Goal: Task Accomplishment & Management: Manage account settings

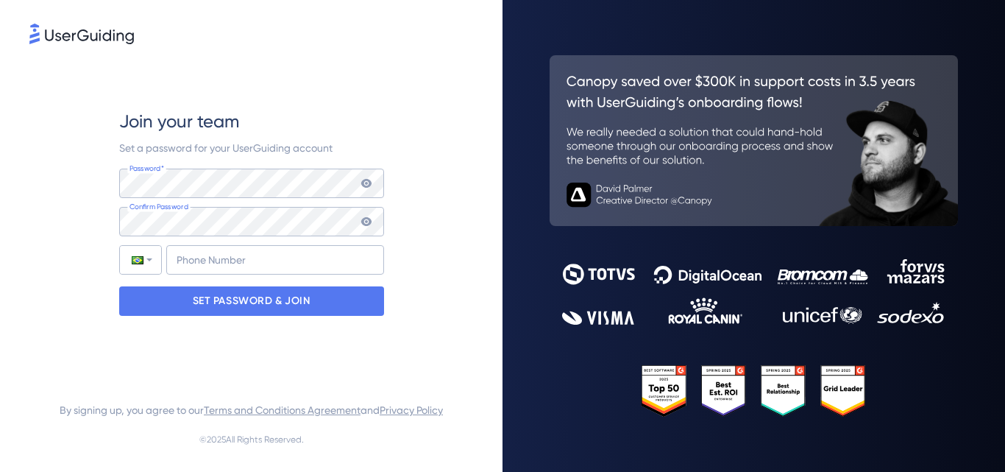
click at [370, 182] on icon at bounding box center [365, 183] width 10 height 9
click at [369, 182] on icon at bounding box center [365, 182] width 10 height 10
click at [369, 219] on icon at bounding box center [365, 221] width 10 height 9
click at [369, 219] on icon at bounding box center [365, 221] width 10 height 10
click at [306, 265] on input "+55" at bounding box center [275, 259] width 218 height 29
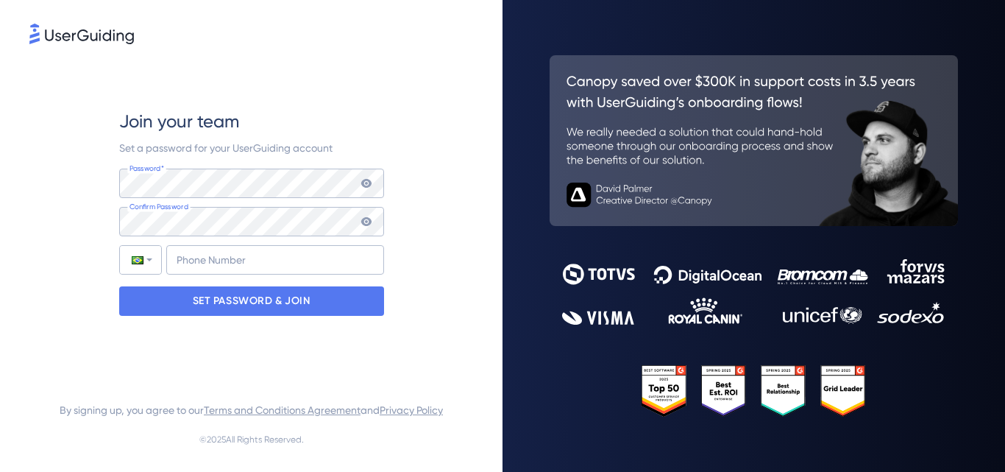
click at [411, 291] on div "Join your team Set a password for your UserGuiding account Password* Your passw…" at bounding box center [251, 212] width 444 height 330
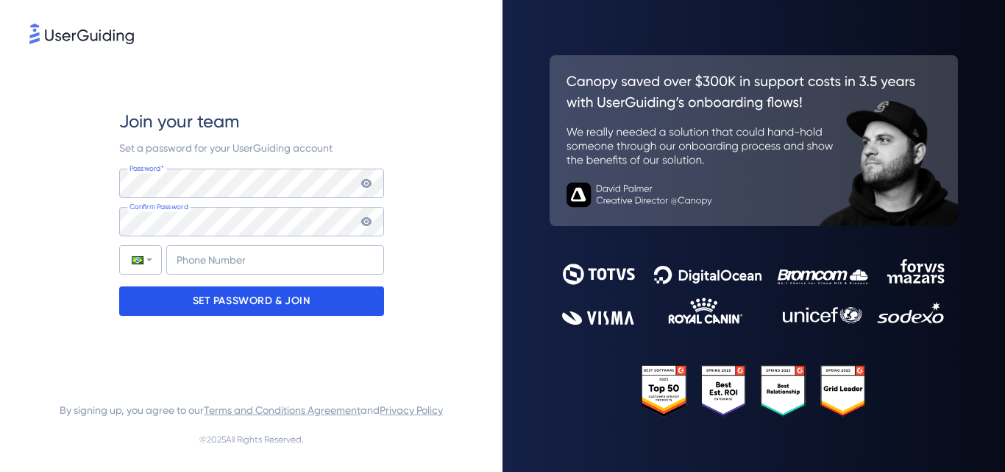
click at [291, 311] on p "SET PASSWORD & JOIN" at bounding box center [252, 301] width 118 height 24
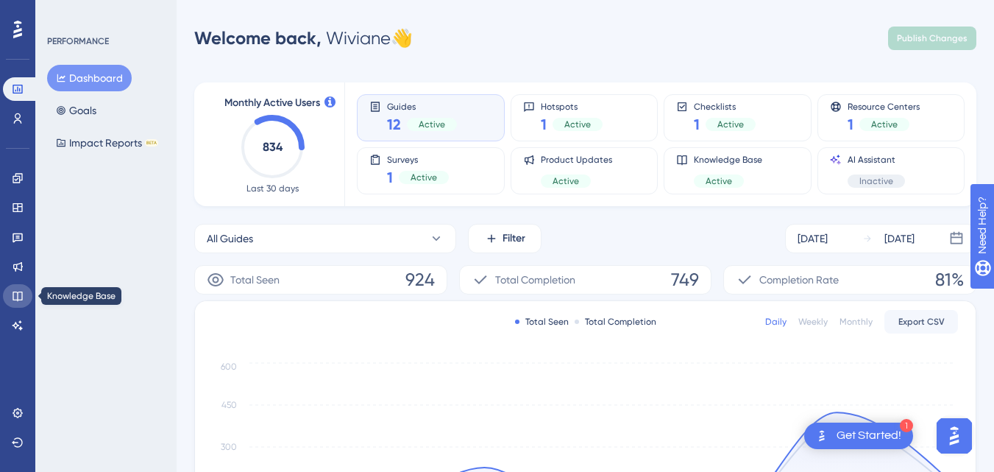
click at [15, 295] on icon at bounding box center [18, 296] width 12 height 12
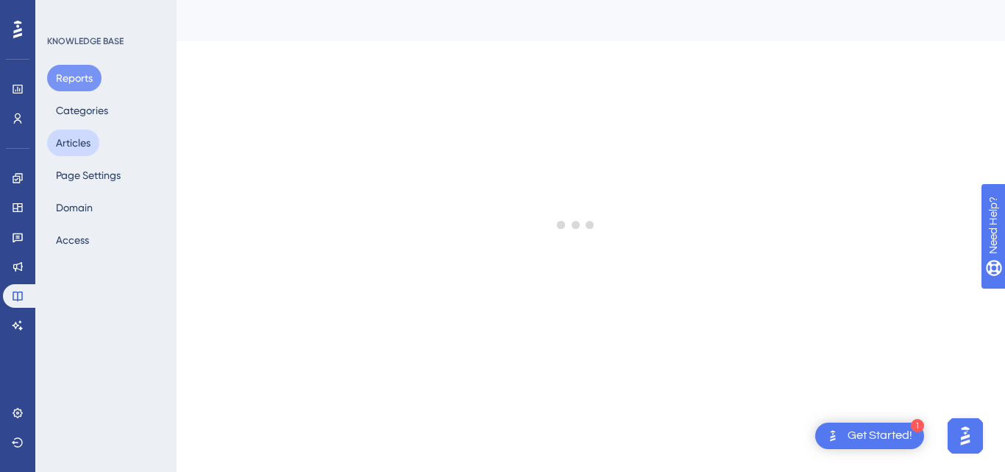
click at [73, 149] on button "Articles" at bounding box center [73, 142] width 52 height 26
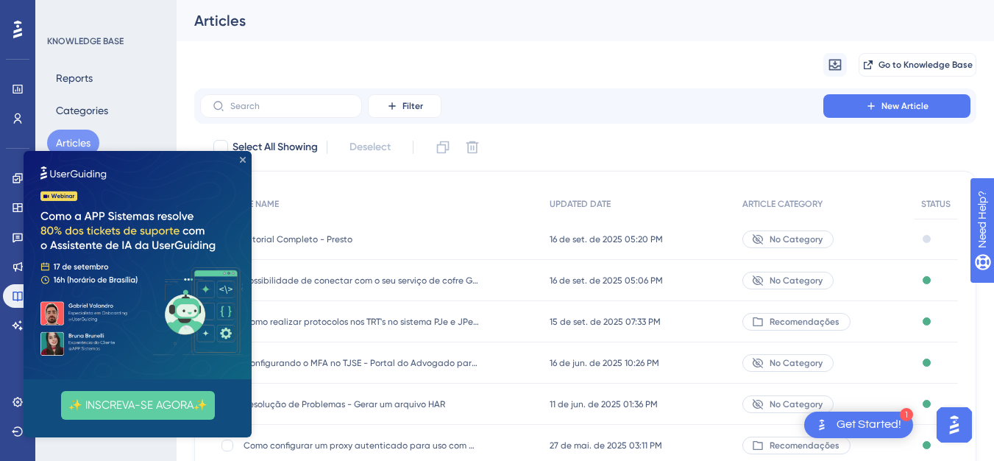
drag, startPoint x: 245, startPoint y: 160, endPoint x: 270, endPoint y: 310, distance: 151.4
click at [245, 160] on icon "Close Preview" at bounding box center [243, 160] width 6 height 6
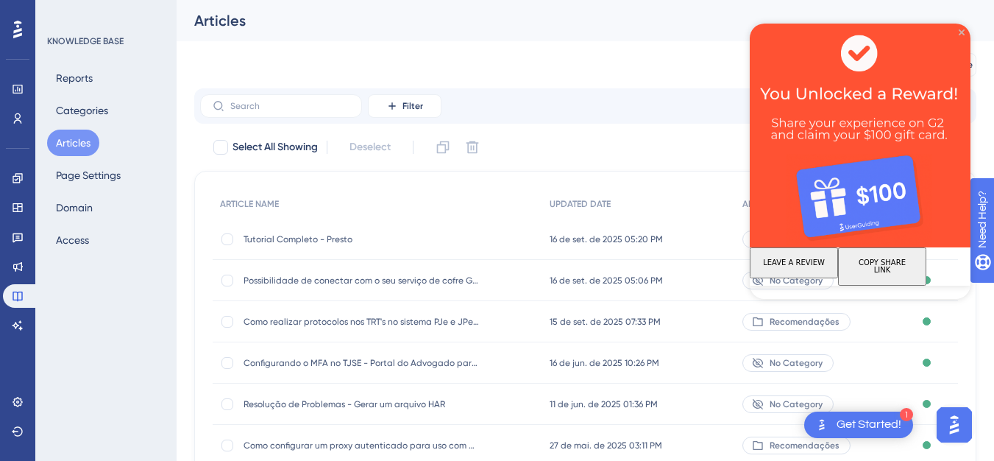
click at [962, 31] on icon "Close Preview" at bounding box center [962, 32] width 6 height 6
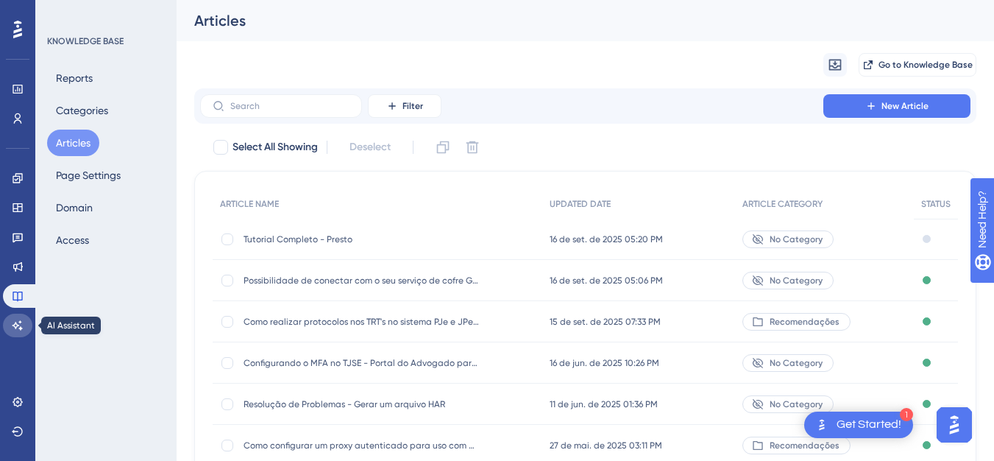
click at [17, 331] on link at bounding box center [17, 325] width 29 height 24
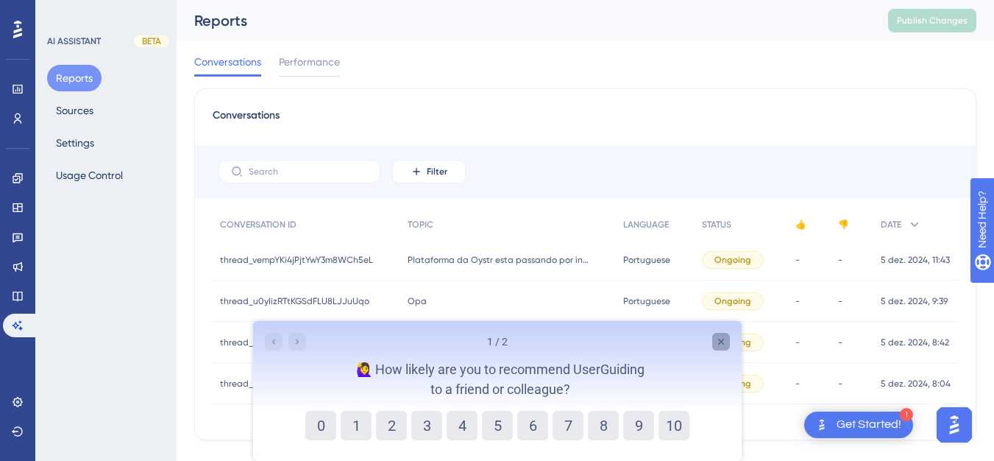
click at [722, 341] on icon "Close survey" at bounding box center [720, 341] width 12 height 12
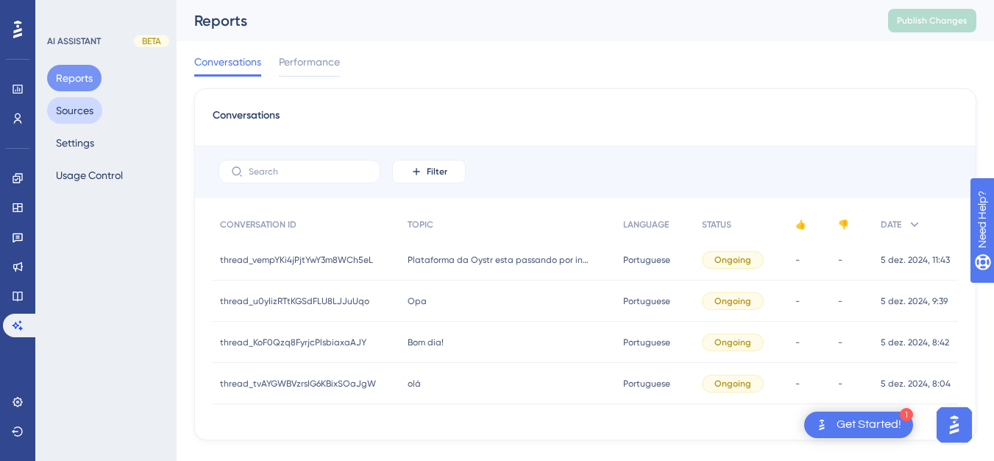
drag, startPoint x: 66, startPoint y: 107, endPoint x: 67, endPoint y: 115, distance: 7.4
click at [66, 108] on button "Sources" at bounding box center [74, 110] width 55 height 26
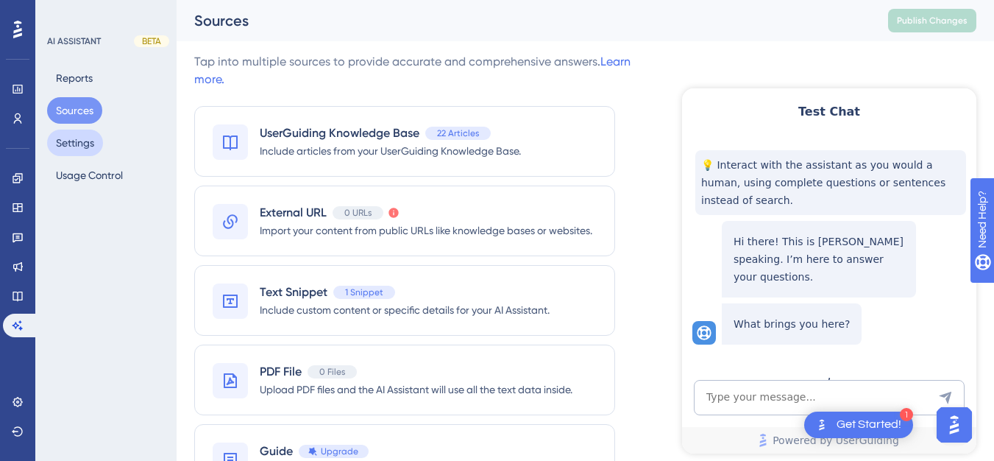
click at [79, 143] on button "Settings" at bounding box center [75, 142] width 56 height 26
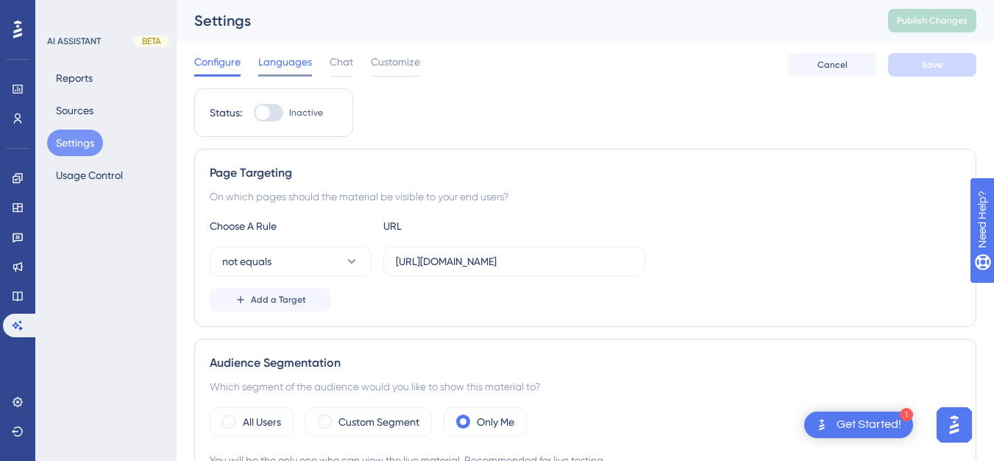
click at [277, 63] on span "Languages" at bounding box center [285, 62] width 54 height 18
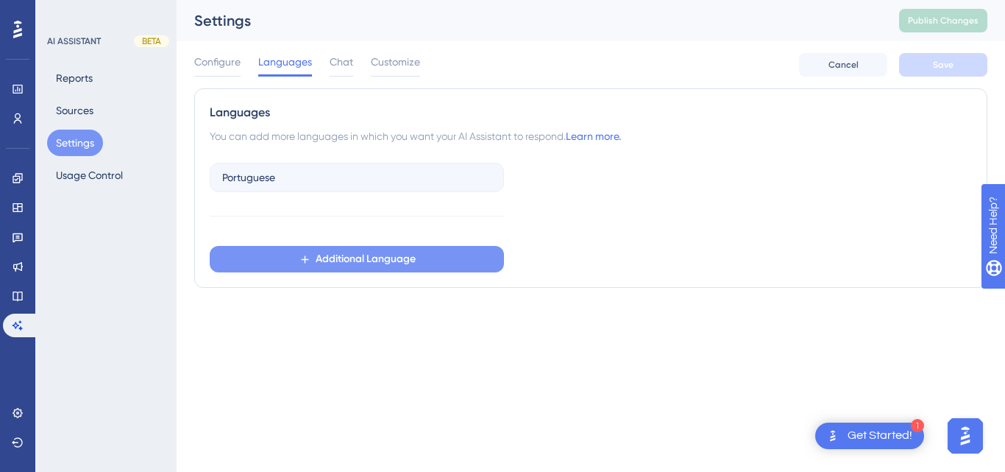
click at [347, 255] on span "Additional Language" at bounding box center [366, 259] width 100 height 18
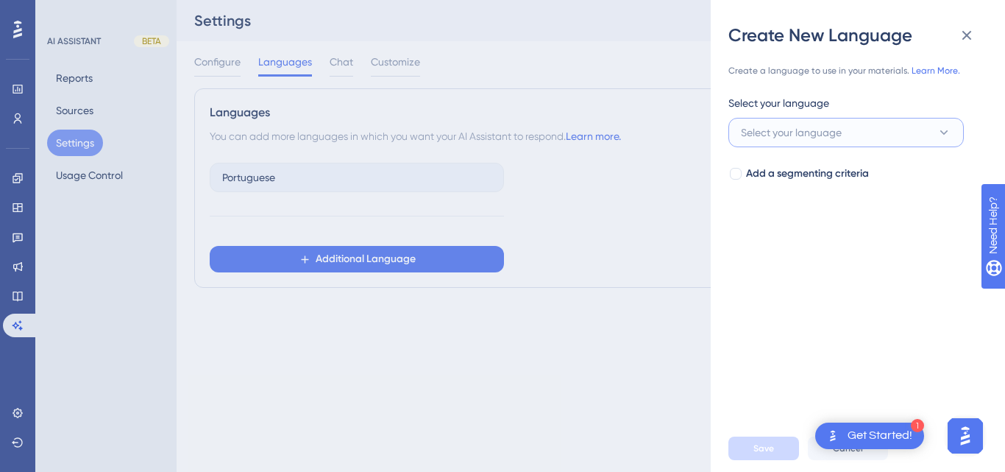
click at [792, 134] on span "Select your language" at bounding box center [791, 133] width 101 height 18
type input "portu"
click at [920, 102] on div "Select your language" at bounding box center [845, 106] width 235 height 24
click at [970, 40] on icon at bounding box center [967, 35] width 18 height 18
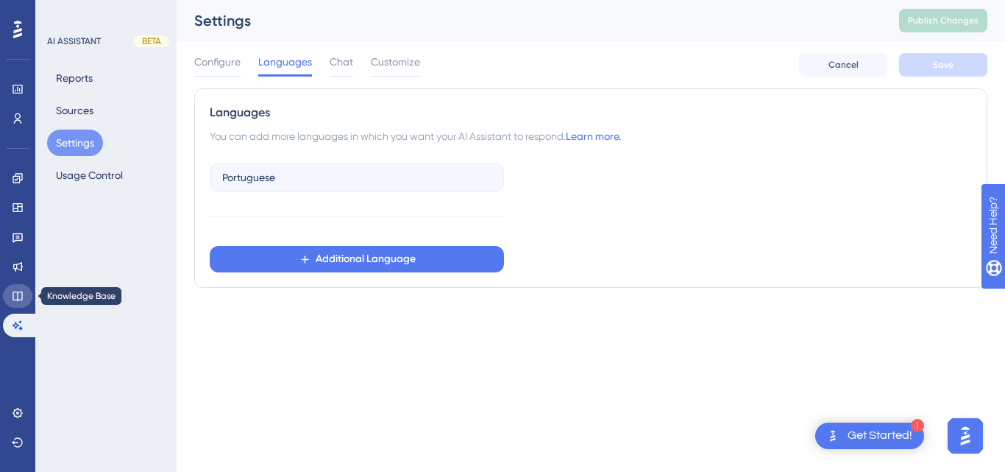
click at [18, 293] on icon at bounding box center [18, 296] width 12 height 12
